Goal: Task Accomplishment & Management: Manage account settings

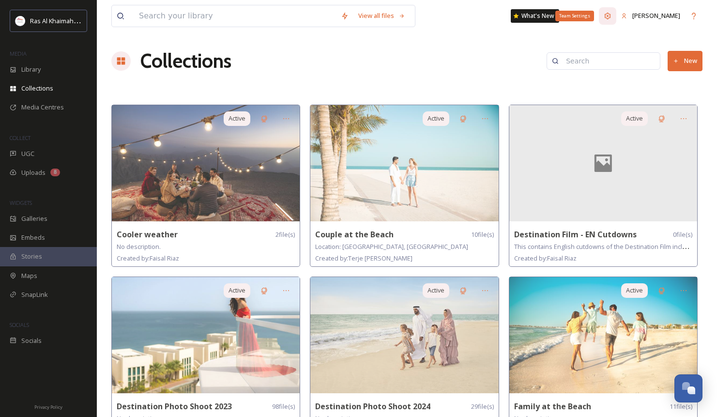
click at [611, 14] on icon at bounding box center [608, 16] width 8 height 8
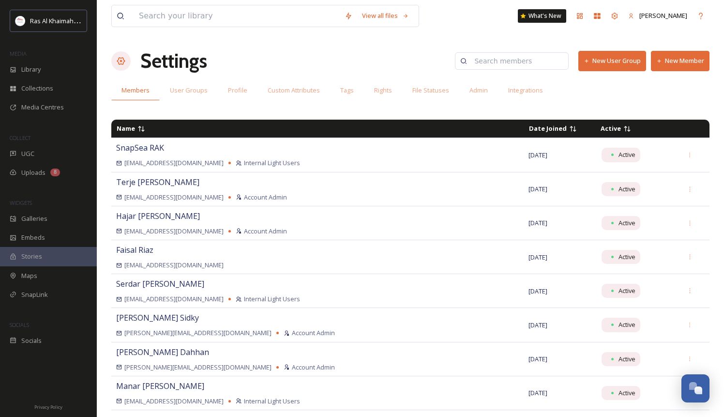
click at [543, 65] on input at bounding box center [517, 60] width 94 height 19
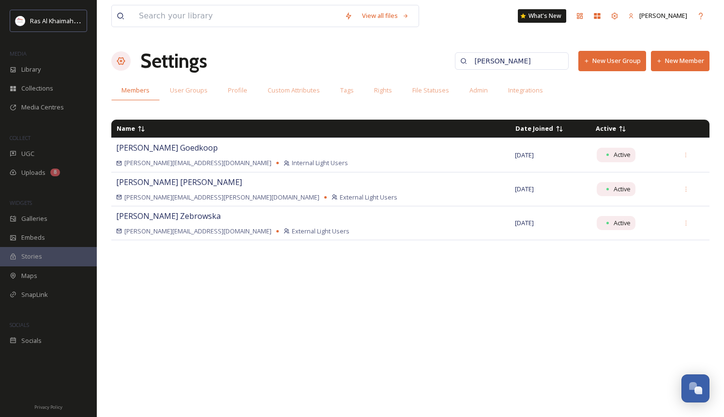
type input "[PERSON_NAME]"
click at [669, 63] on button "New Member" at bounding box center [680, 61] width 59 height 20
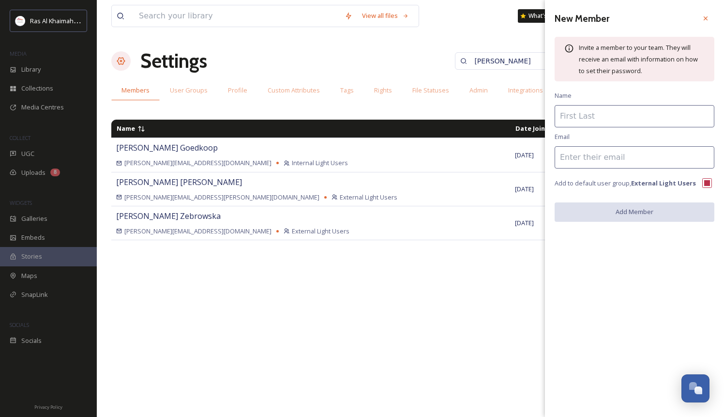
click at [599, 115] on input at bounding box center [635, 116] width 160 height 22
type input "Ceri"
click at [596, 159] on input at bounding box center [635, 157] width 160 height 22
paste input "[EMAIL_ADDRESS][DOMAIN_NAME]"
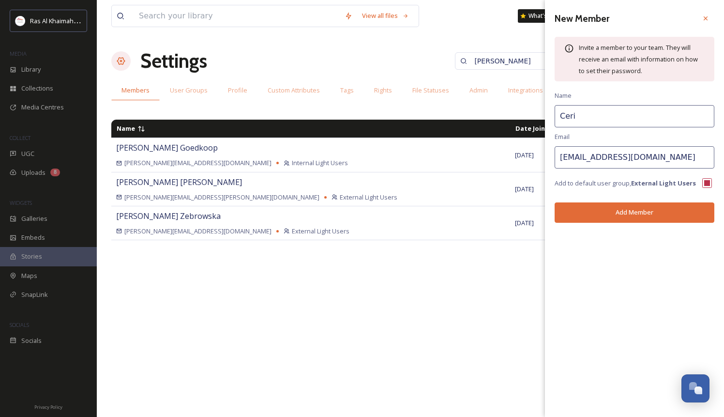
type input "[EMAIL_ADDRESS][DOMAIN_NAME]"
click at [605, 210] on button "Add Member" at bounding box center [635, 212] width 160 height 20
